Goal: Book appointment/travel/reservation

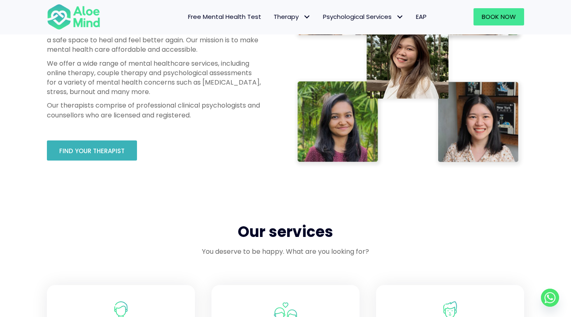
scroll to position [491, 0]
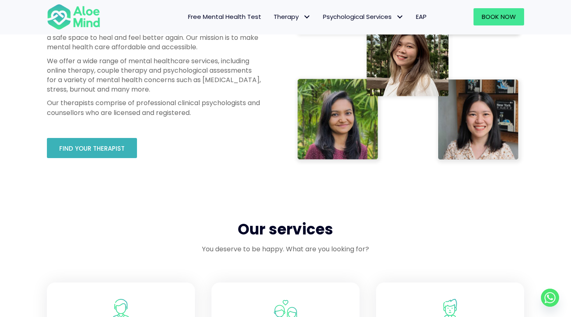
click at [95, 151] on span "Find your therapist" at bounding box center [91, 148] width 65 height 9
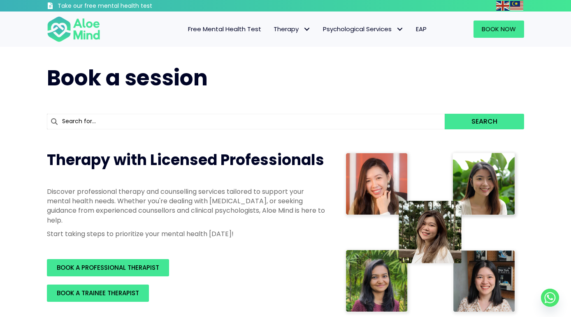
click at [210, 210] on p "Discover professional therapy and counselling services tailored to support your…" at bounding box center [187, 206] width 280 height 38
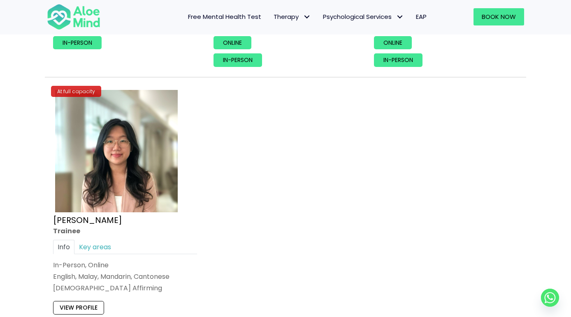
scroll to position [3418, 0]
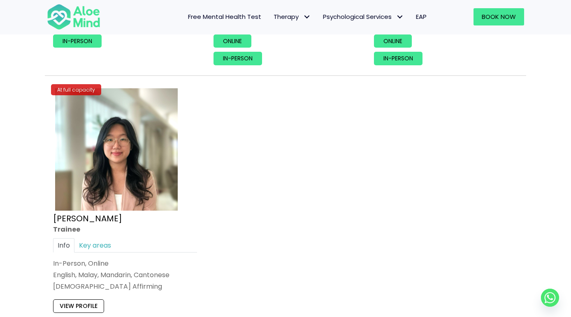
click at [137, 215] on div "[PERSON_NAME]" at bounding box center [125, 219] width 144 height 12
click at [118, 157] on img at bounding box center [116, 149] width 123 height 123
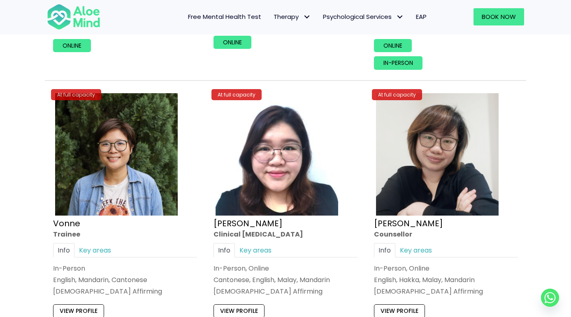
scroll to position [3111, 0]
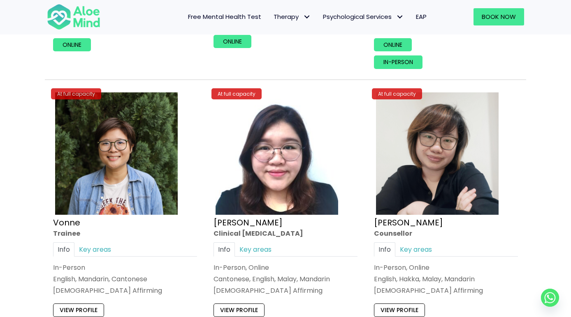
click at [74, 160] on img at bounding box center [116, 153] width 123 height 123
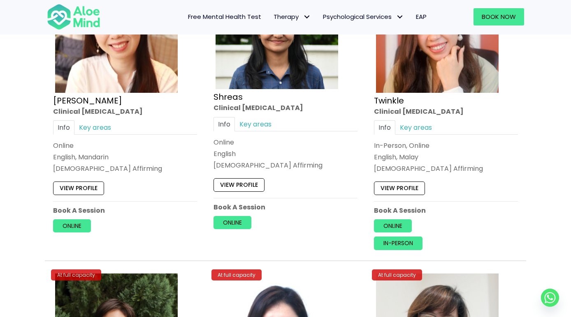
scroll to position [2847, 0]
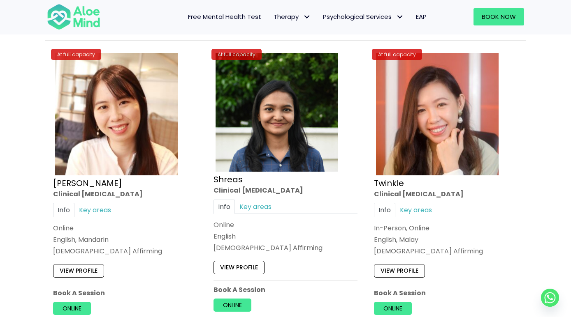
click at [417, 102] on img at bounding box center [437, 114] width 123 height 123
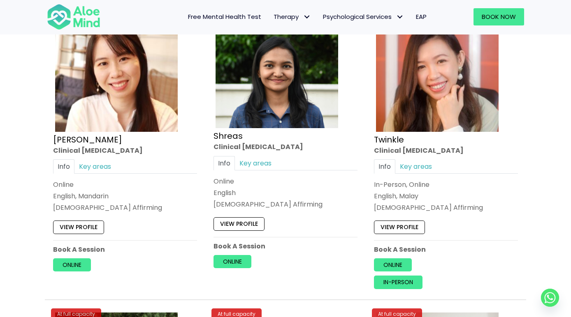
scroll to position [2890, 0]
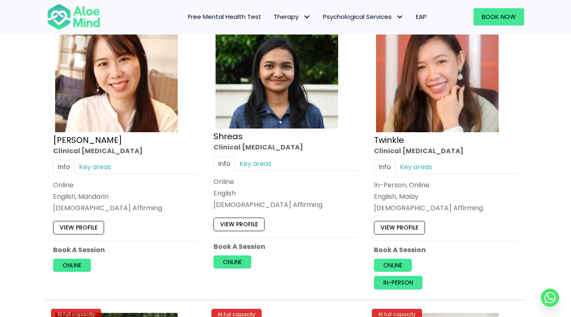
click at [132, 102] on img at bounding box center [116, 71] width 123 height 123
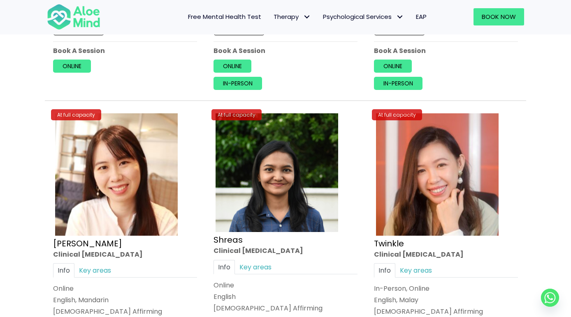
scroll to position [2672, 0]
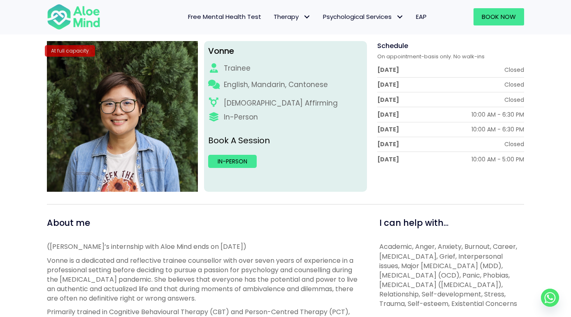
scroll to position [109, 0]
